Goal: Navigation & Orientation: Find specific page/section

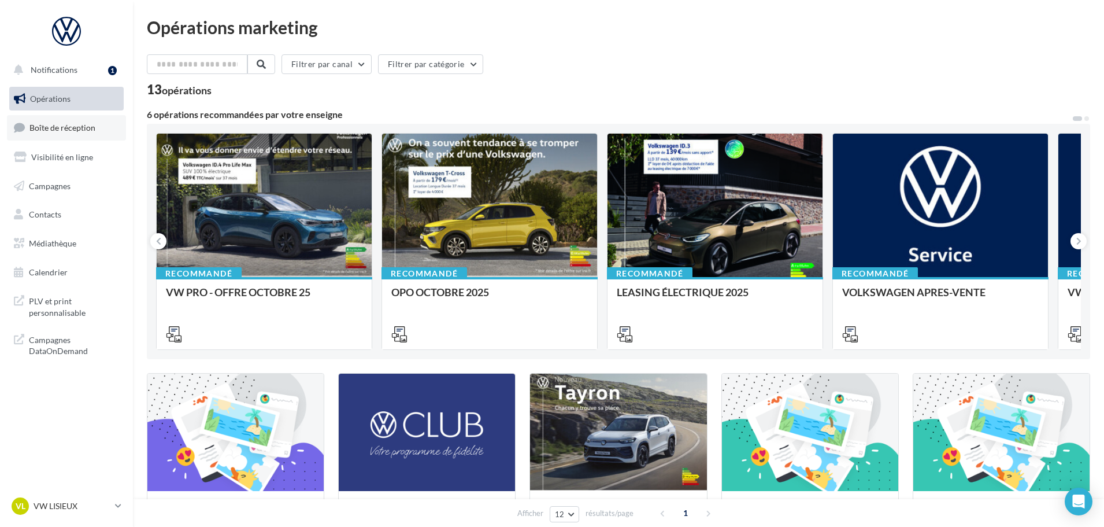
click at [70, 122] on link "Boîte de réception" at bounding box center [66, 127] width 119 height 25
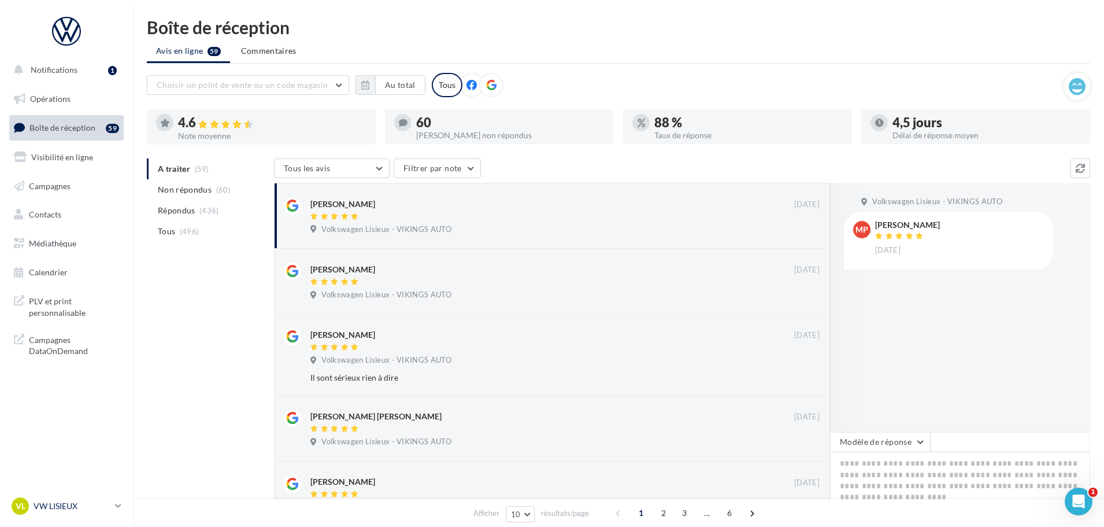
click at [80, 500] on div "VL VW LISIEUX vw-lis-vau" at bounding box center [61, 505] width 99 height 17
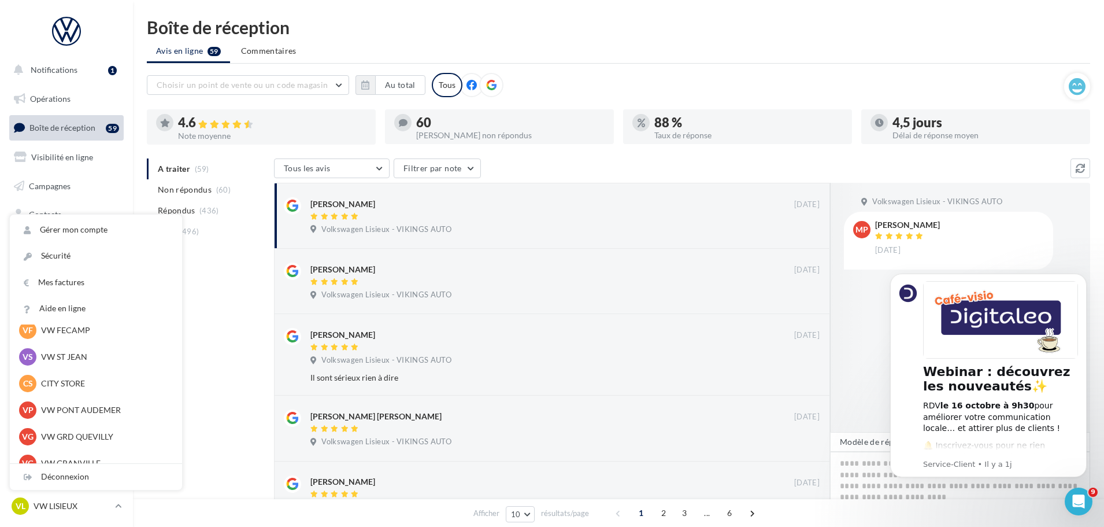
scroll to position [173, 0]
click at [80, 430] on div "VG VW GRD QUEVILLY vw-leg-vau" at bounding box center [96, 435] width 154 height 17
